Goal: Share content

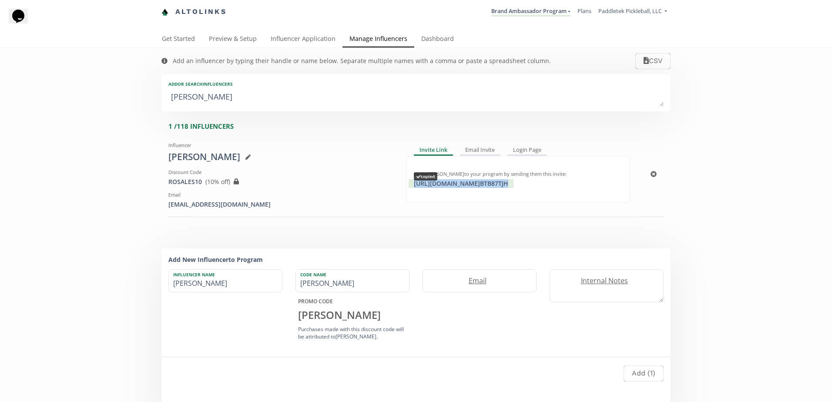
click at [485, 187] on div "[URL][DOMAIN_NAME] BTB87TJH copied" at bounding box center [460, 183] width 105 height 9
copy div "[URL][DOMAIN_NAME] BTB87TJH"
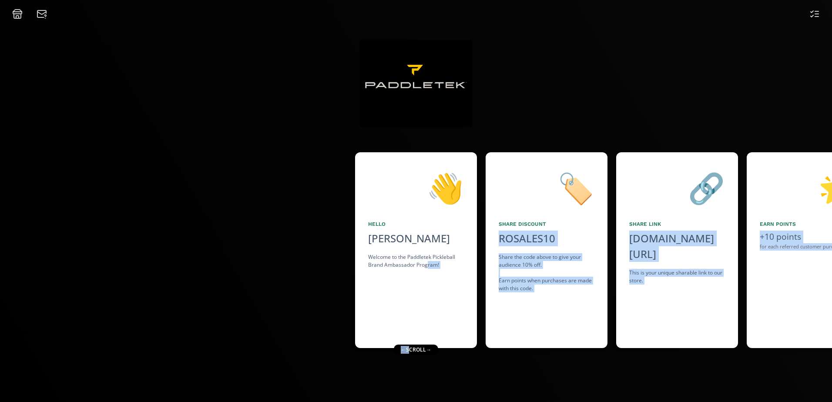
drag, startPoint x: 408, startPoint y: 347, endPoint x: 426, endPoint y: 339, distance: 19.7
click at [426, 339] on div "👋 Hello Joseph Rosales Welcome to the Paddletek Pickleball Brand Ambassador Pro…" at bounding box center [416, 210] width 832 height 383
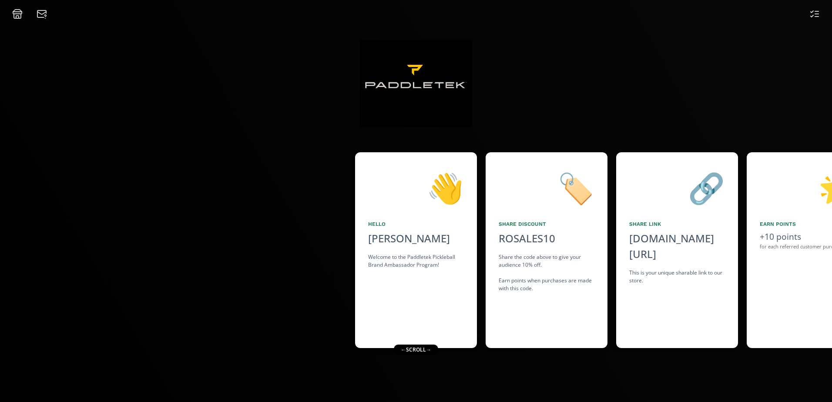
drag, startPoint x: 426, startPoint y: 339, endPoint x: 393, endPoint y: 297, distance: 53.5
click at [393, 298] on div "👋 Hello Joseph Rosales Welcome to the Paddletek Pickleball Brand Ambassador Pro…" at bounding box center [416, 250] width 122 height 196
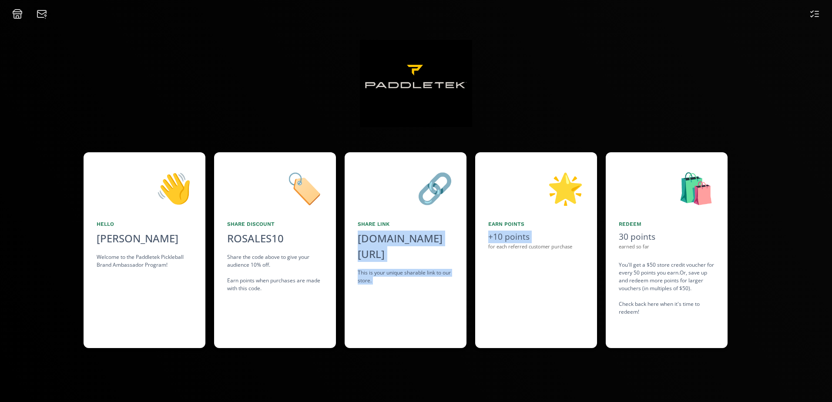
scroll to position [0, 266]
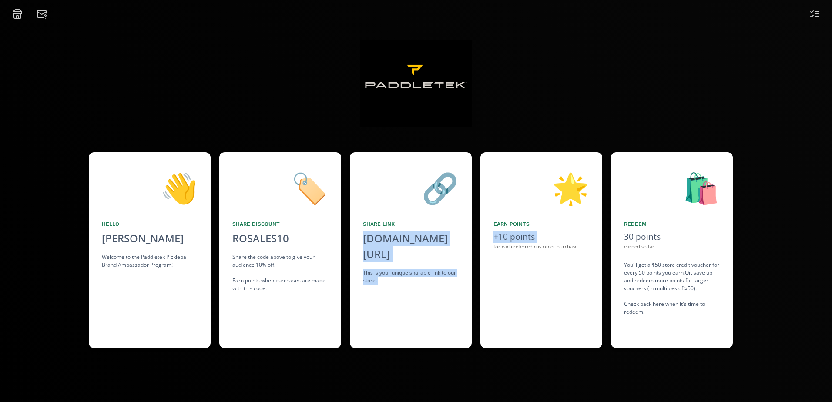
drag, startPoint x: 575, startPoint y: 296, endPoint x: 486, endPoint y: 265, distance: 93.8
click at [486, 265] on div "👋 Hello Joseph Rosales Welcome to the Paddletek Pickleball Brand Ambassador Pro…" at bounding box center [416, 250] width 832 height 204
drag, startPoint x: 486, startPoint y: 265, endPoint x: 405, endPoint y: 309, distance: 92.1
click at [406, 308] on div "🔗 Share Link alto.to/AG25J click to copy This is your unique sharable link to o…" at bounding box center [411, 250] width 122 height 196
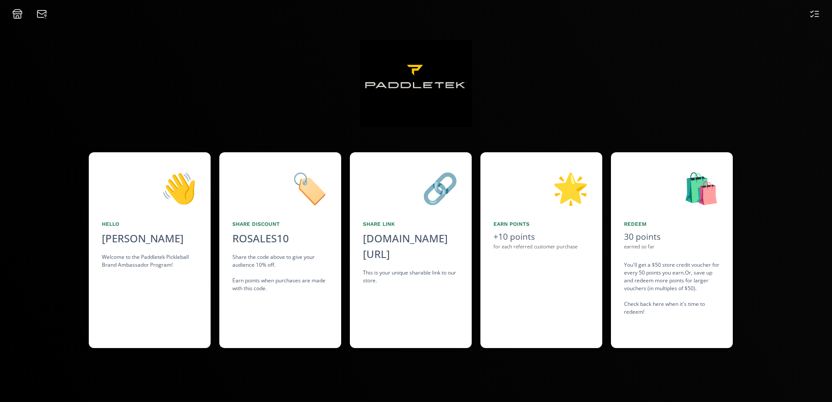
click at [812, 17] on icon at bounding box center [814, 14] width 10 height 10
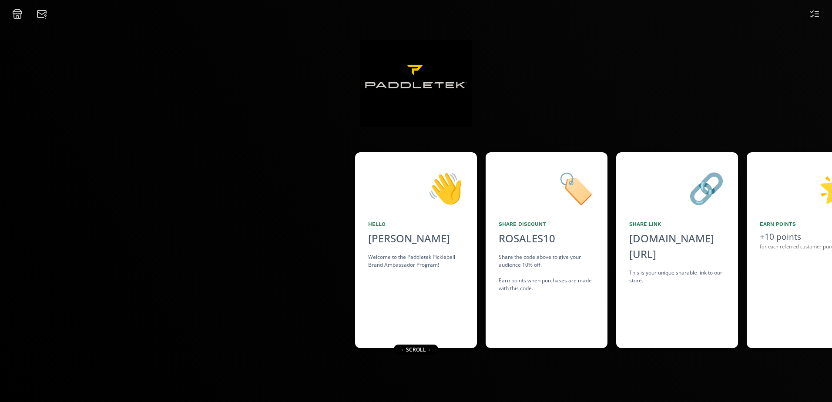
click at [814, 13] on icon at bounding box center [814, 14] width 10 height 10
